Goal: Task Accomplishment & Management: Manage account settings

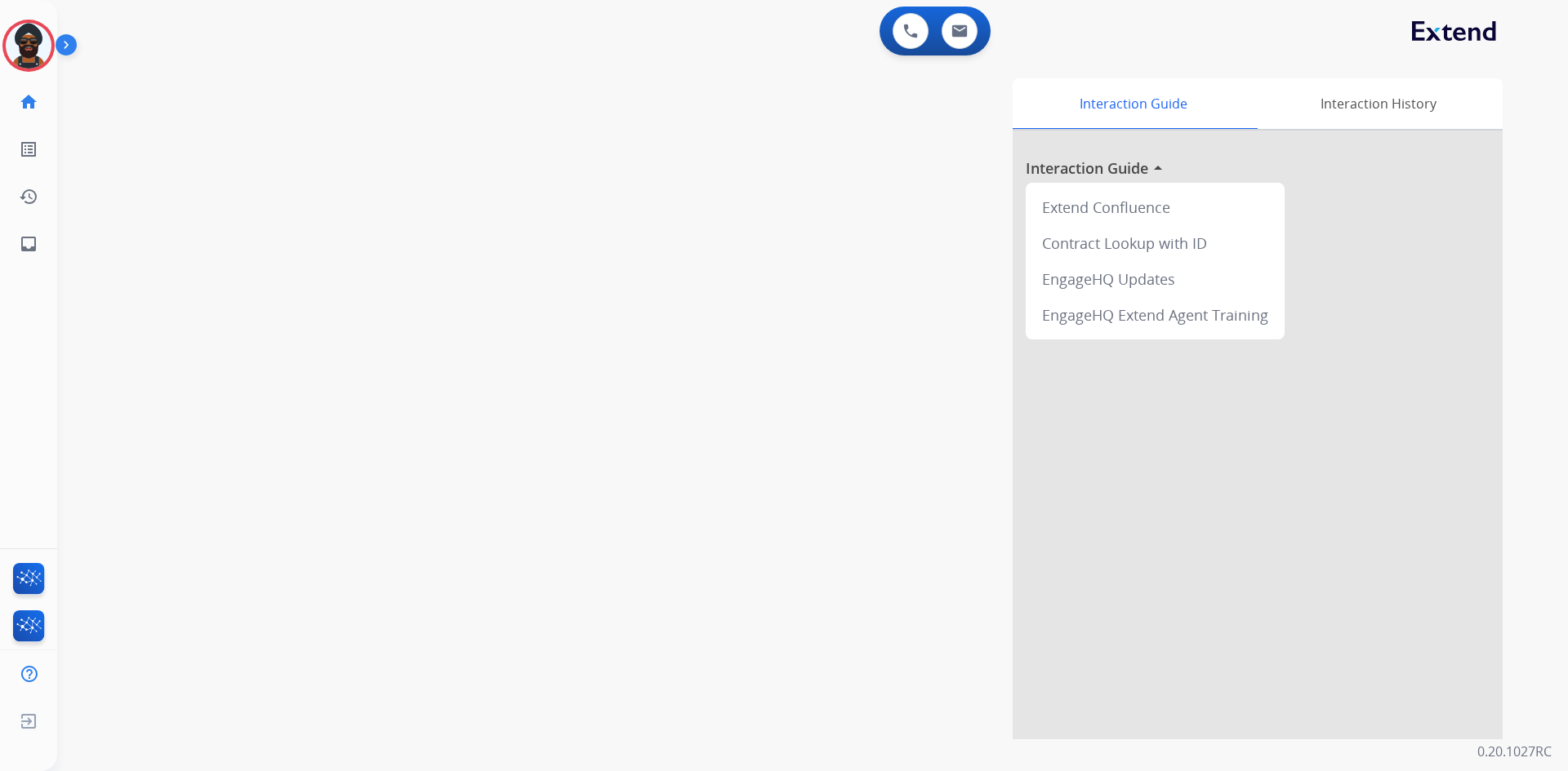
click at [67, 37] on img at bounding box center [69, 47] width 28 height 31
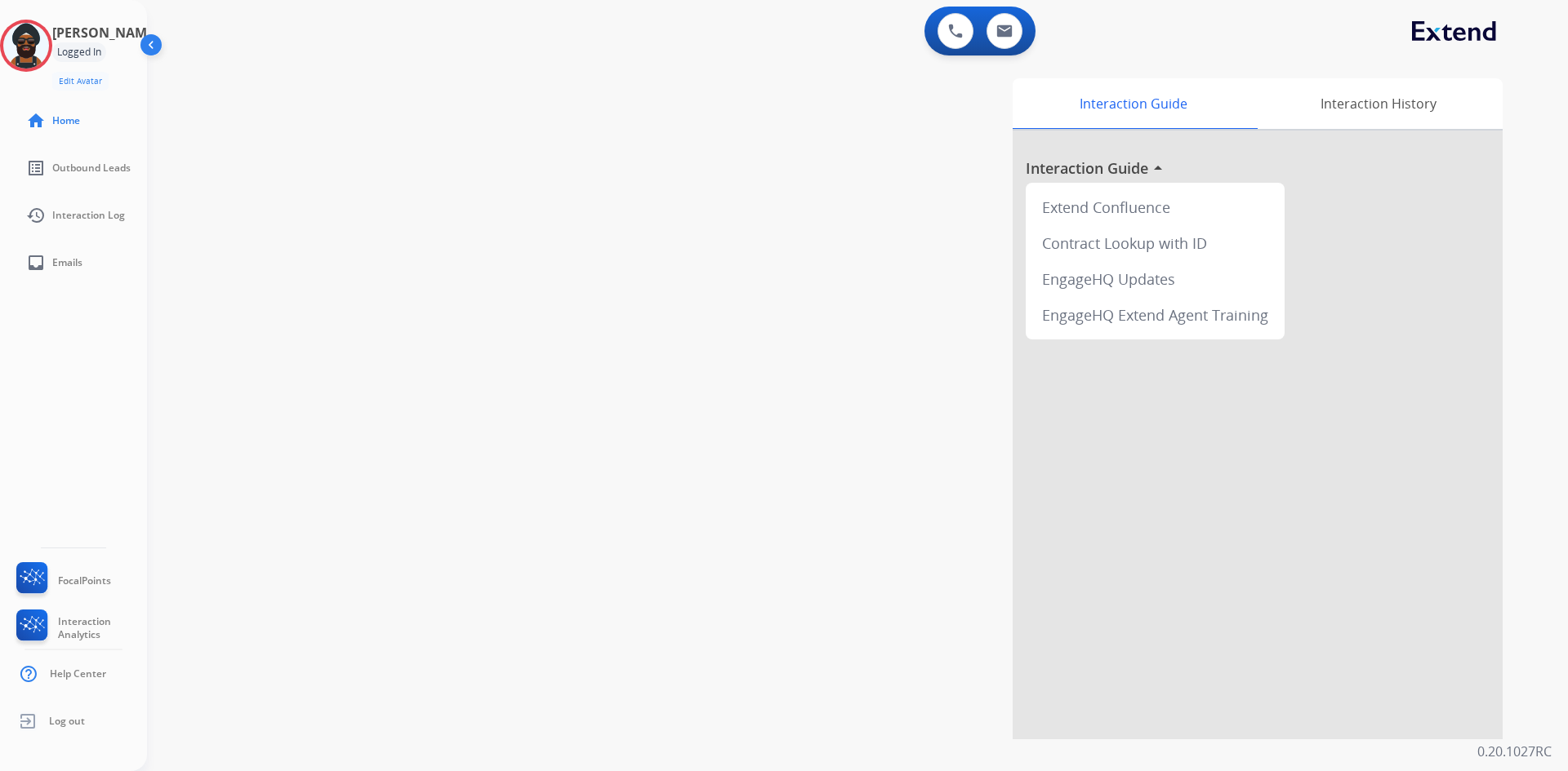
click at [11, 51] on div "[PERSON_NAME] Logged In Edit Avatar Agent: [PERSON_NAME] Profile: Extend_Traini…" at bounding box center [74, 54] width 147 height 71
click at [21, 32] on img at bounding box center [26, 46] width 46 height 46
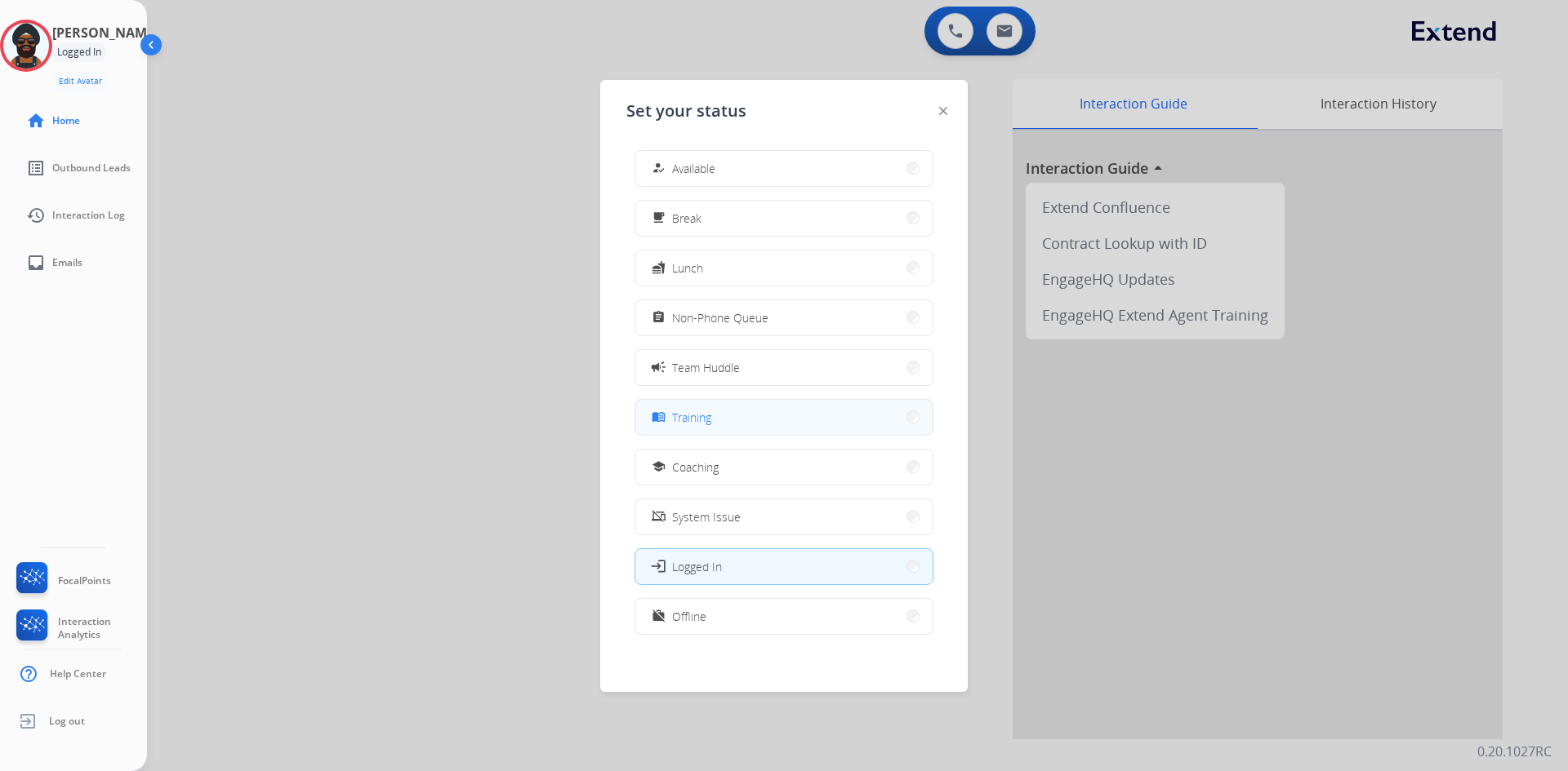
click at [686, 418] on span "Training" at bounding box center [692, 417] width 39 height 18
